Goal: Use online tool/utility: Utilize a website feature to perform a specific function

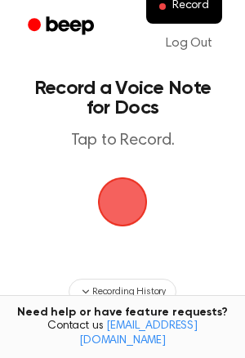
click at [121, 196] on span "button" at bounding box center [123, 202] width 53 height 53
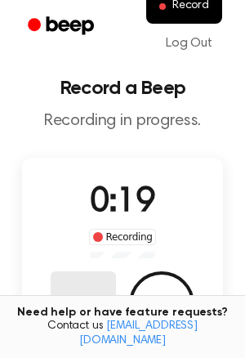
click at [89, 294] on button "Delete" at bounding box center [83, 304] width 65 height 65
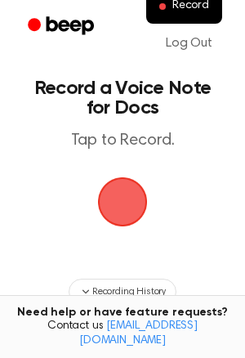
click at [119, 196] on span "button" at bounding box center [123, 203] width 50 height 50
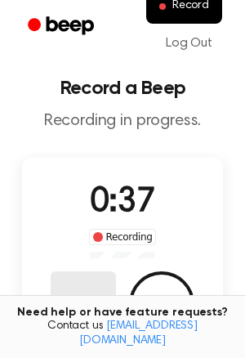
click at [89, 290] on button "Delete" at bounding box center [83, 304] width 65 height 65
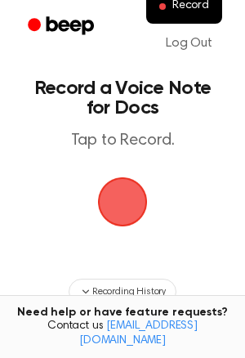
click at [146, 182] on span "button" at bounding box center [123, 202] width 53 height 53
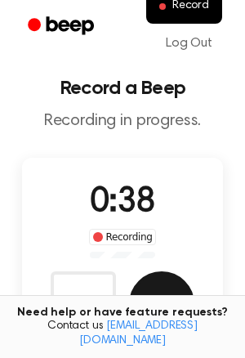
click at [163, 287] on button "Save" at bounding box center [161, 304] width 65 height 65
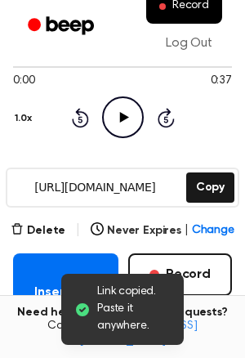
scroll to position [146, 0]
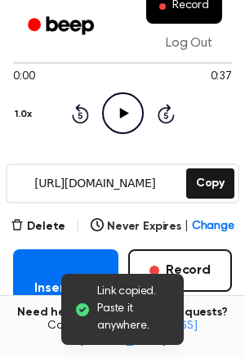
click at [86, 185] on input "https://beep.audio/HonYpT9" at bounding box center [95, 183] width 176 height 37
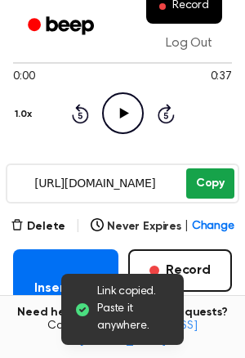
click at [200, 185] on button "Copy" at bounding box center [211, 184] width 48 height 30
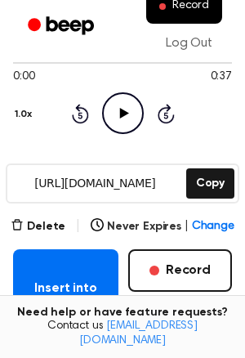
click at [124, 118] on icon "Play Audio" at bounding box center [123, 113] width 42 height 42
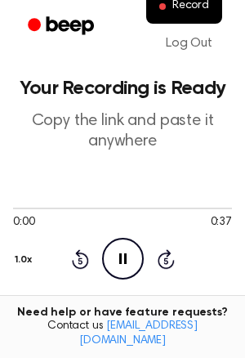
click at [122, 241] on icon "Pause Audio" at bounding box center [123, 259] width 42 height 42
click at [122, 241] on icon "Play Audio" at bounding box center [123, 259] width 42 height 42
click at [159, 257] on icon at bounding box center [166, 260] width 17 height 20
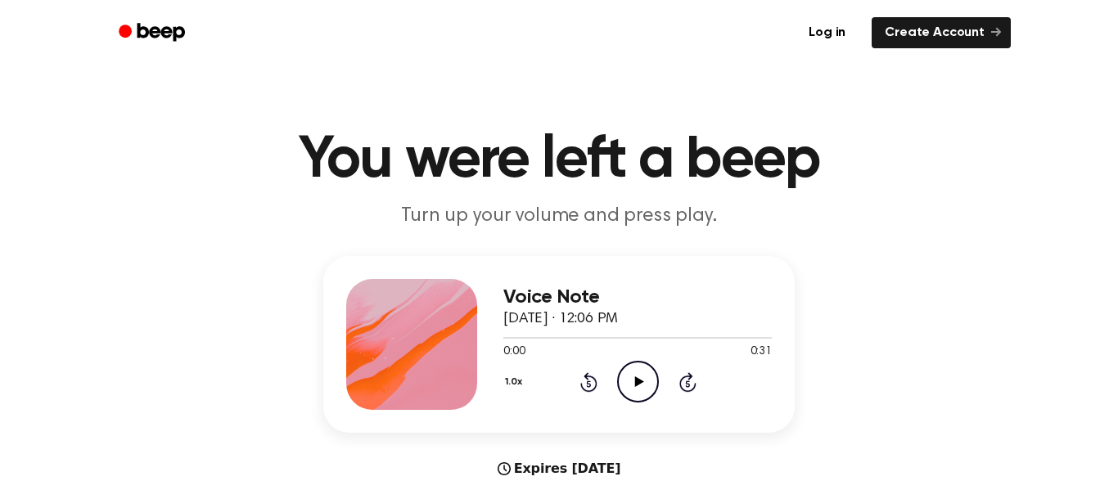
click at [650, 385] on icon "Play Audio" at bounding box center [638, 382] width 42 height 42
click at [622, 377] on icon "Play Audio" at bounding box center [638, 382] width 42 height 42
